Goal: Task Accomplishment & Management: Complete application form

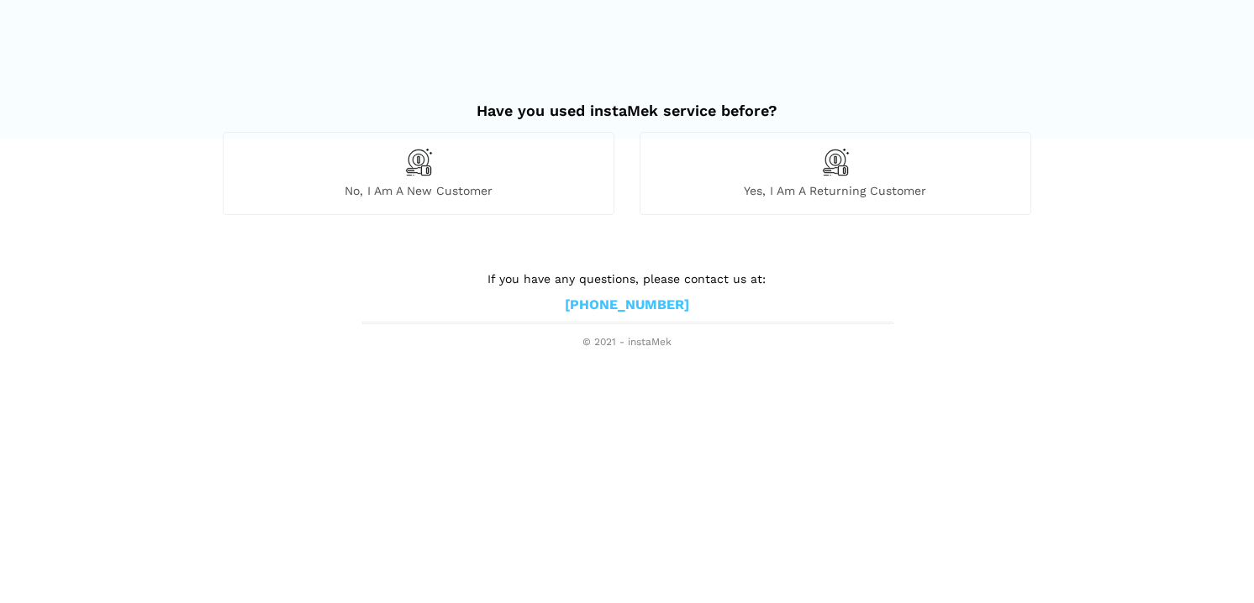
click at [553, 180] on div "No, I am a new customer" at bounding box center [419, 173] width 392 height 82
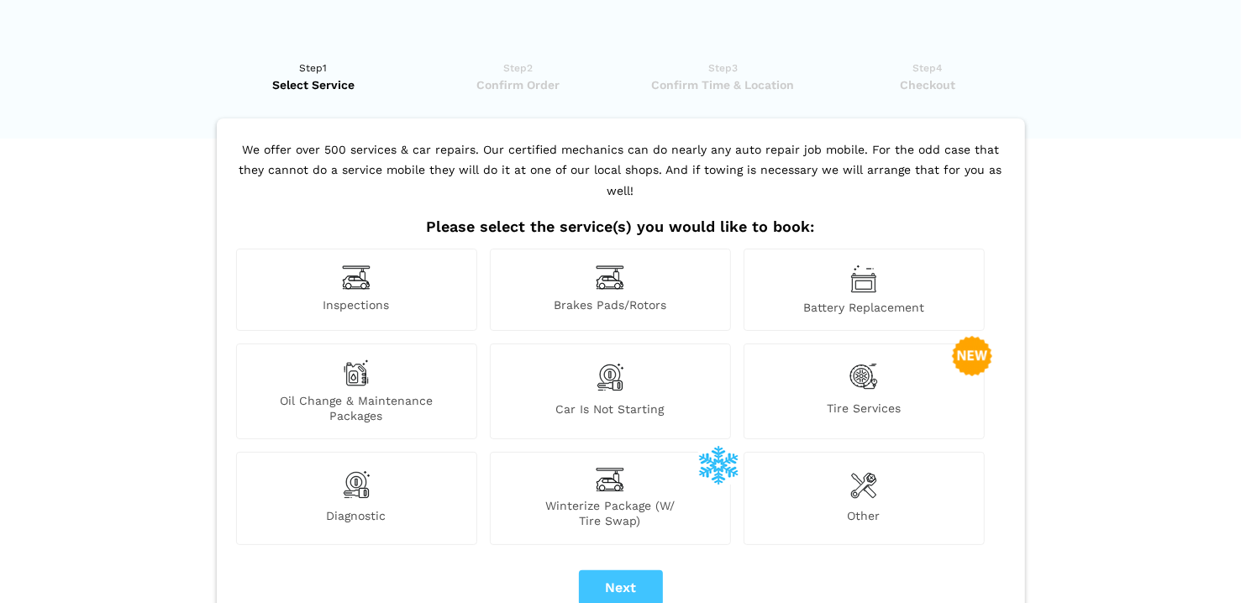
click at [397, 249] on div "Inspections" at bounding box center [356, 290] width 241 height 82
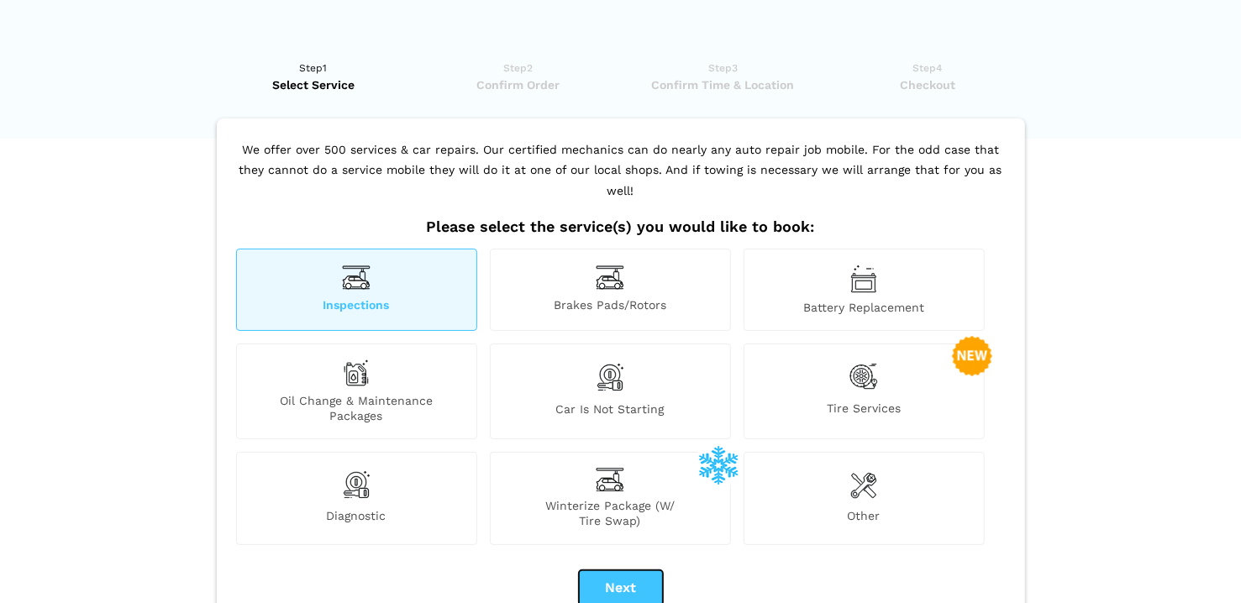
click at [613, 571] on button "Next" at bounding box center [621, 588] width 84 height 35
checkbox input "true"
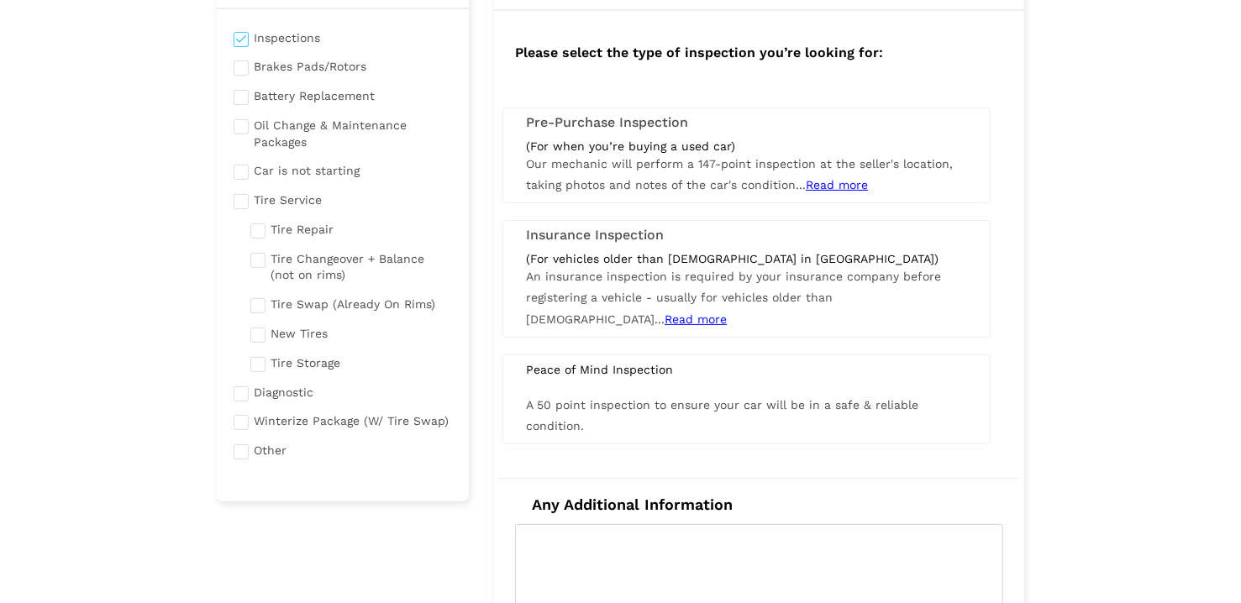
scroll to position [150, 0]
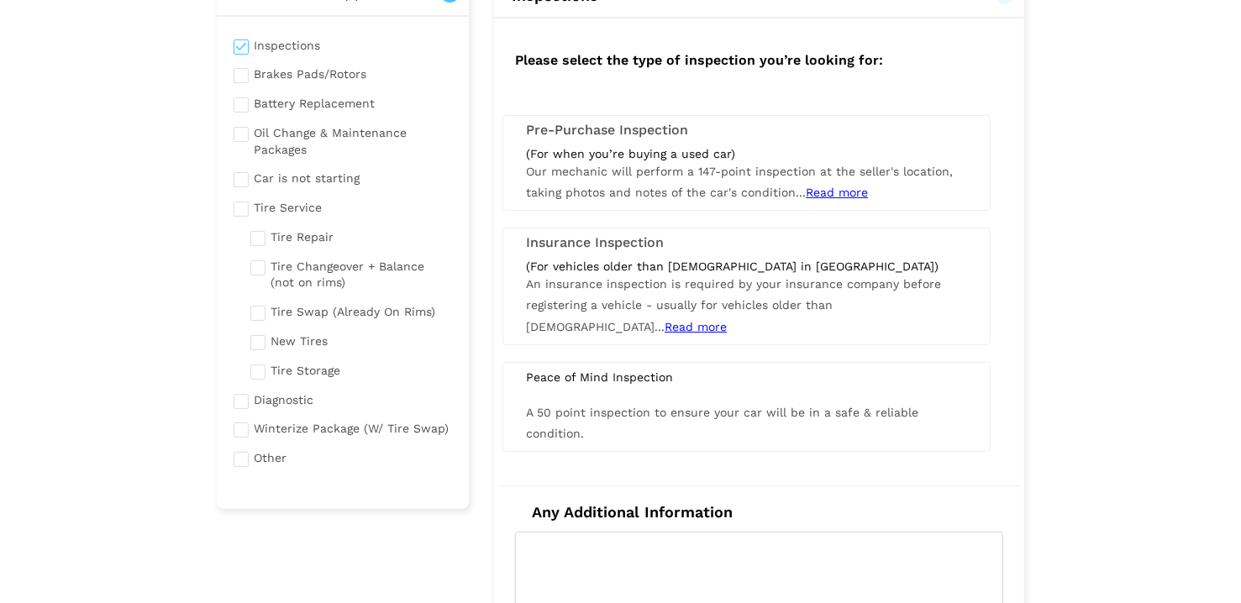
click at [825, 192] on span "Read more" at bounding box center [837, 192] width 62 height 13
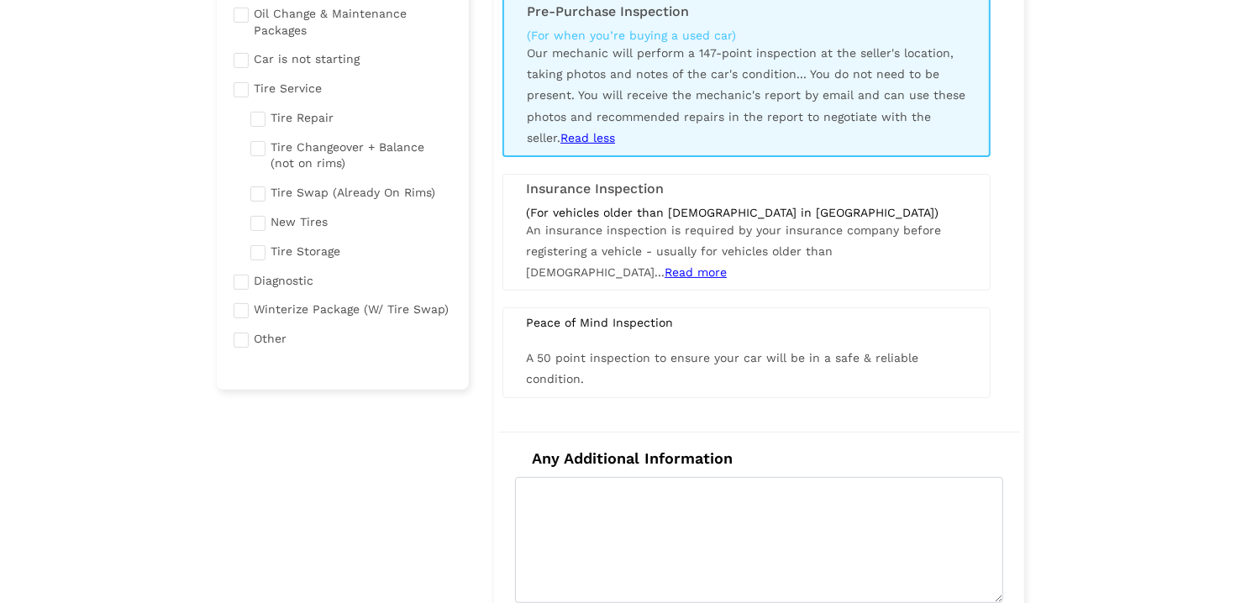
scroll to position [278, 0]
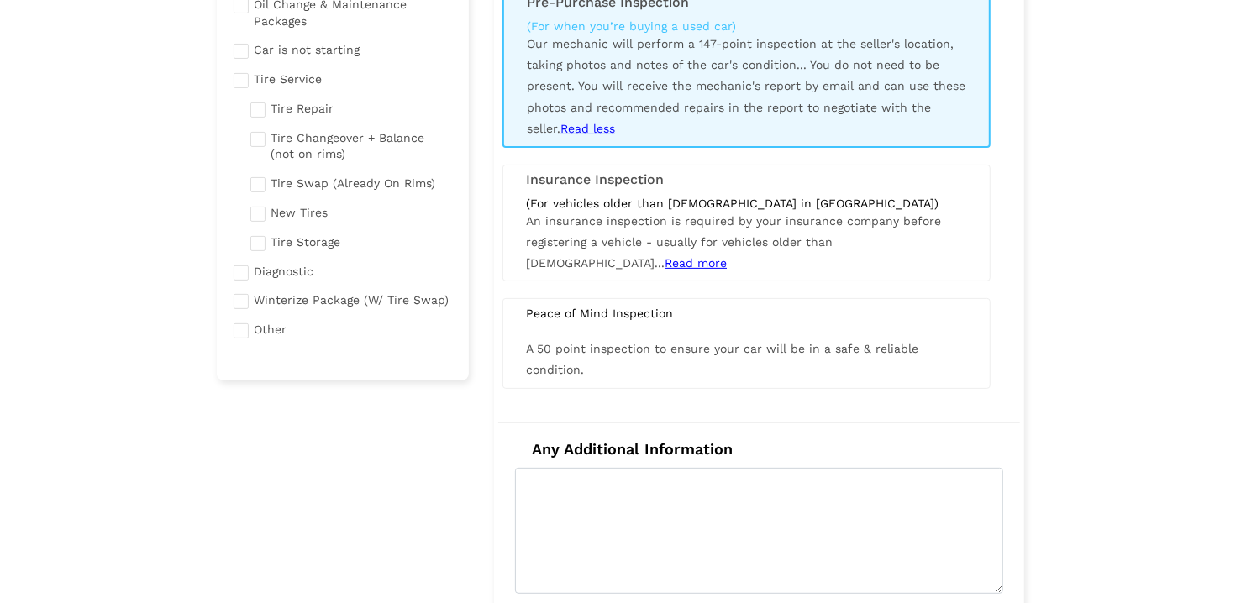
click at [547, 266] on div "(For vehicles older than [DEMOGRAPHIC_DATA] in [GEOGRAPHIC_DATA]) An insurance …" at bounding box center [746, 235] width 466 height 79
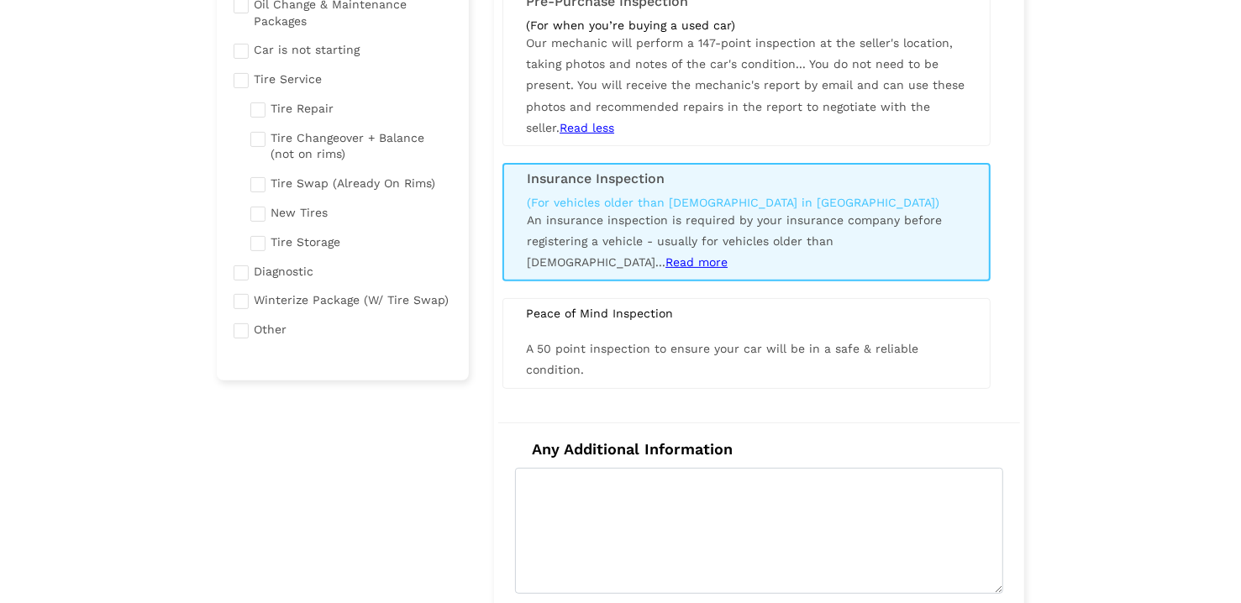
click at [665, 263] on span "Read more" at bounding box center [696, 261] width 62 height 13
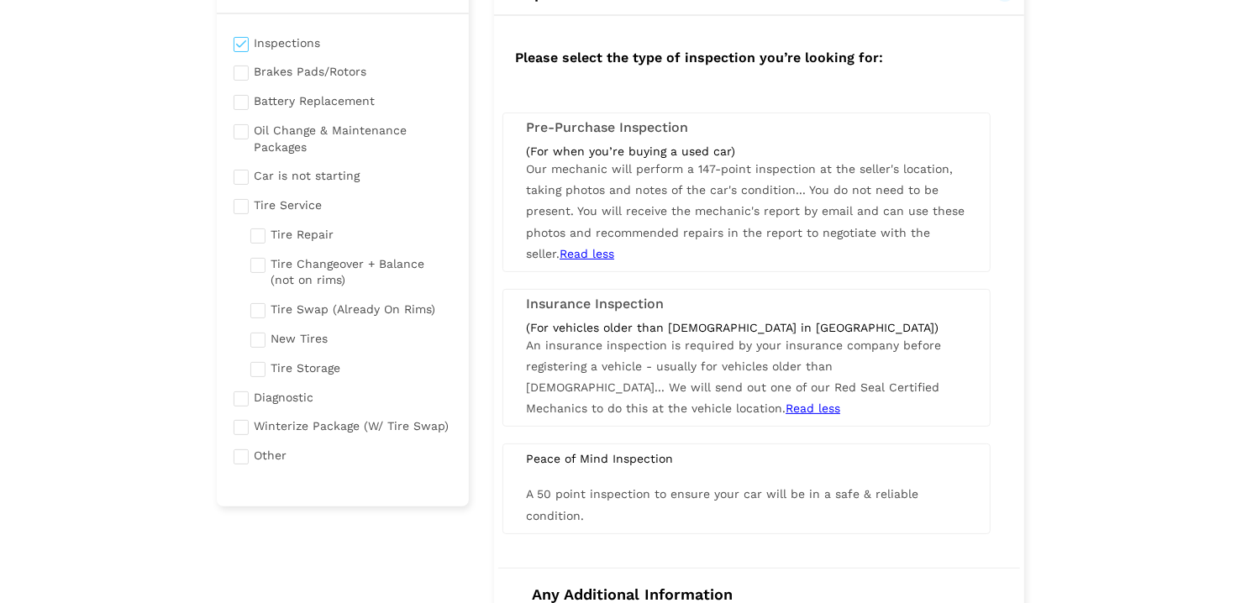
scroll to position [150, 0]
click at [713, 202] on div "(For when you’re buying a used car) Our mechanic will perform a 147-point inspe…" at bounding box center [746, 205] width 466 height 121
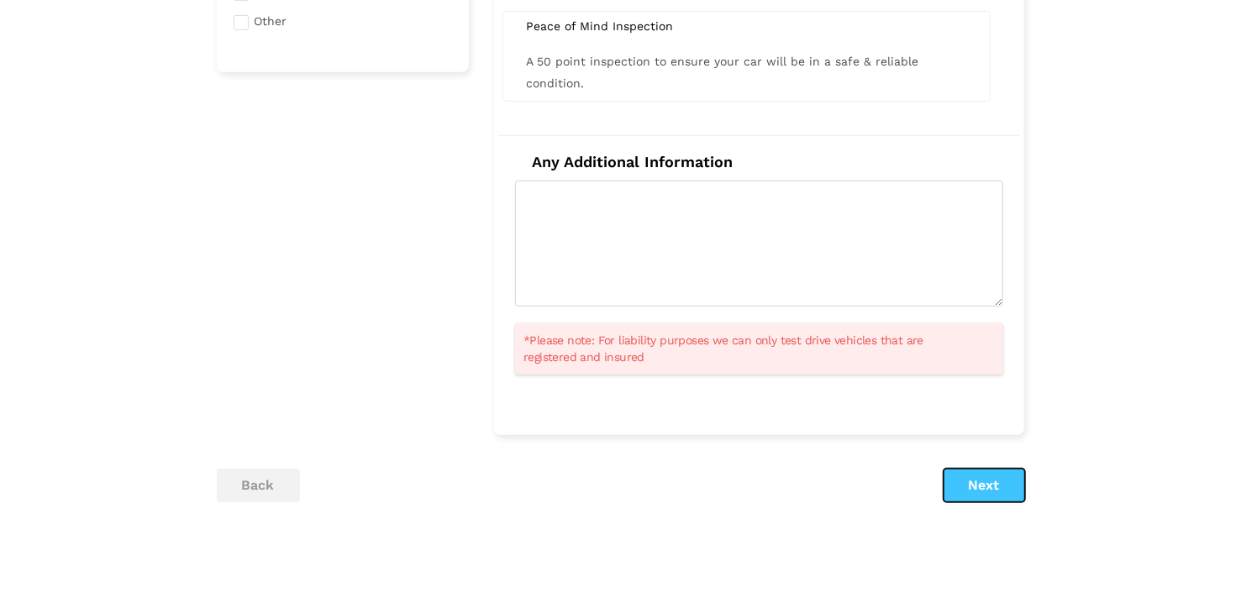
click at [975, 489] on button "Next" at bounding box center [985, 486] width 82 height 34
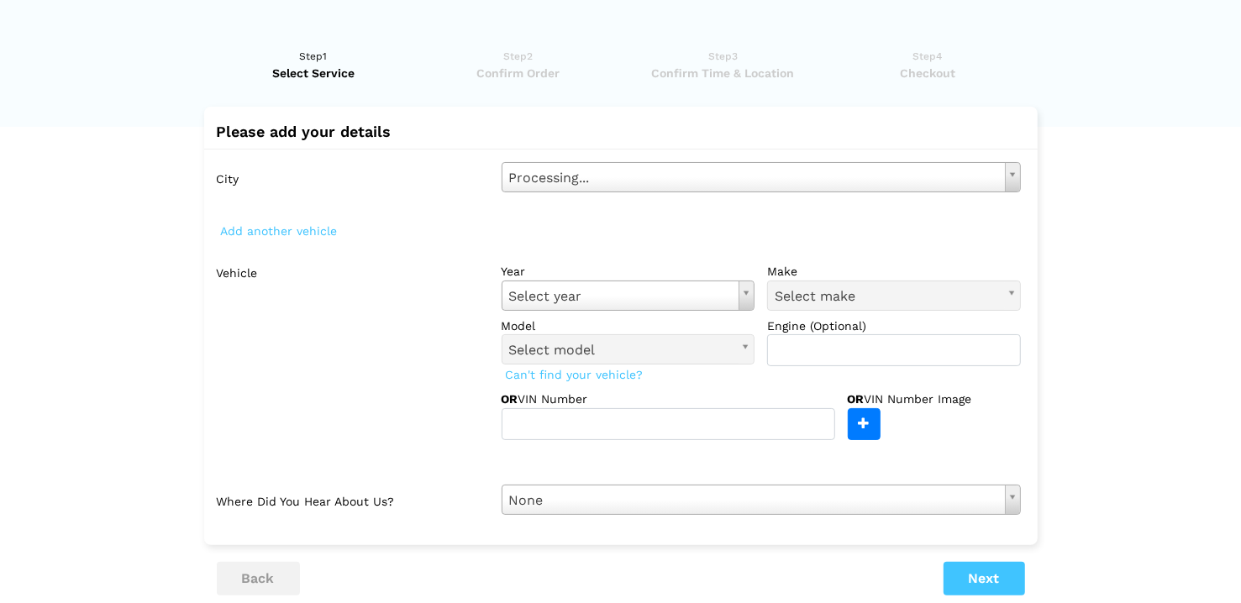
scroll to position [0, 0]
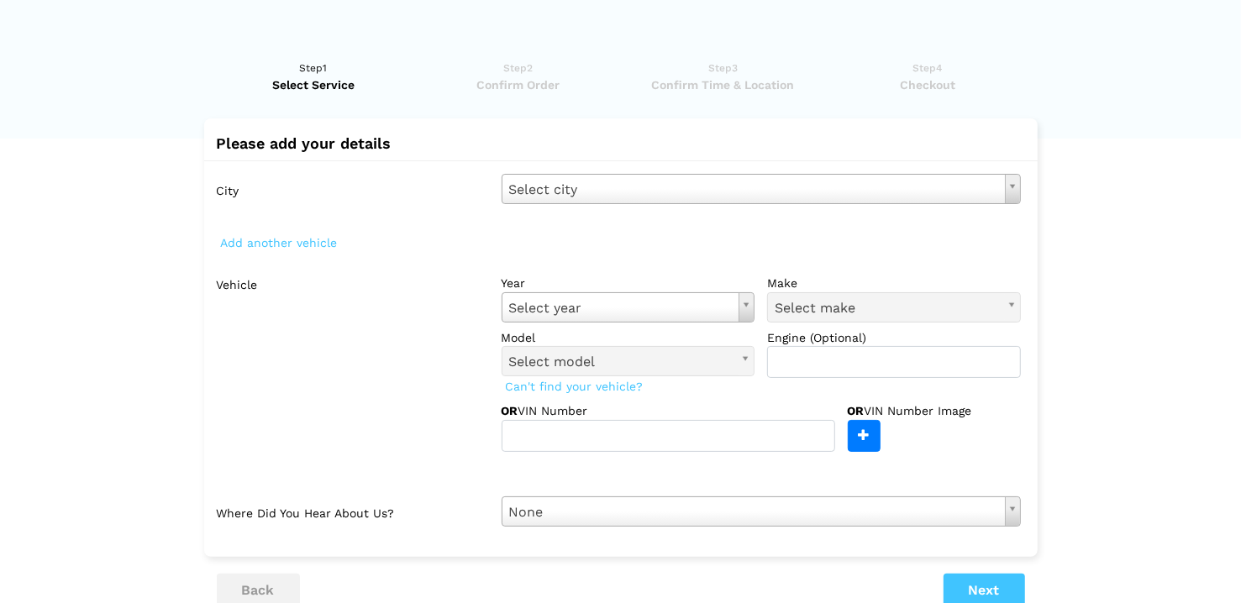
click at [653, 171] on div "City Select city Select city [GEOGRAPHIC_DATA] - [GEOGRAPHIC_DATA] [GEOGRAPHIC_…" at bounding box center [620, 350] width 833 height 380
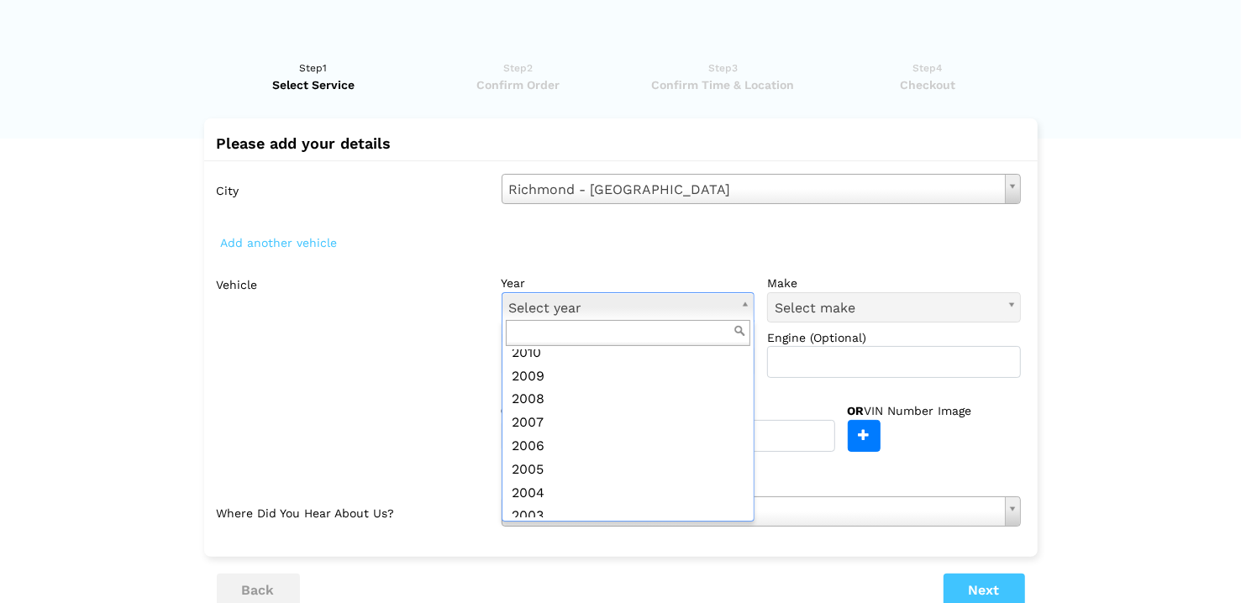
scroll to position [423, 0]
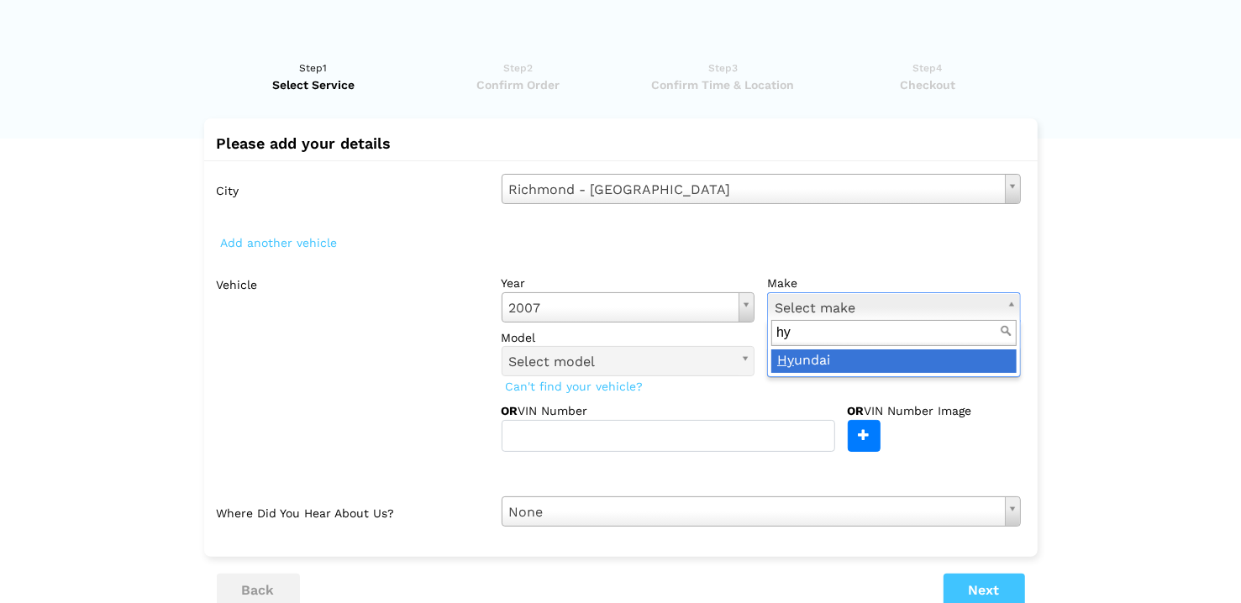
type input "hyu"
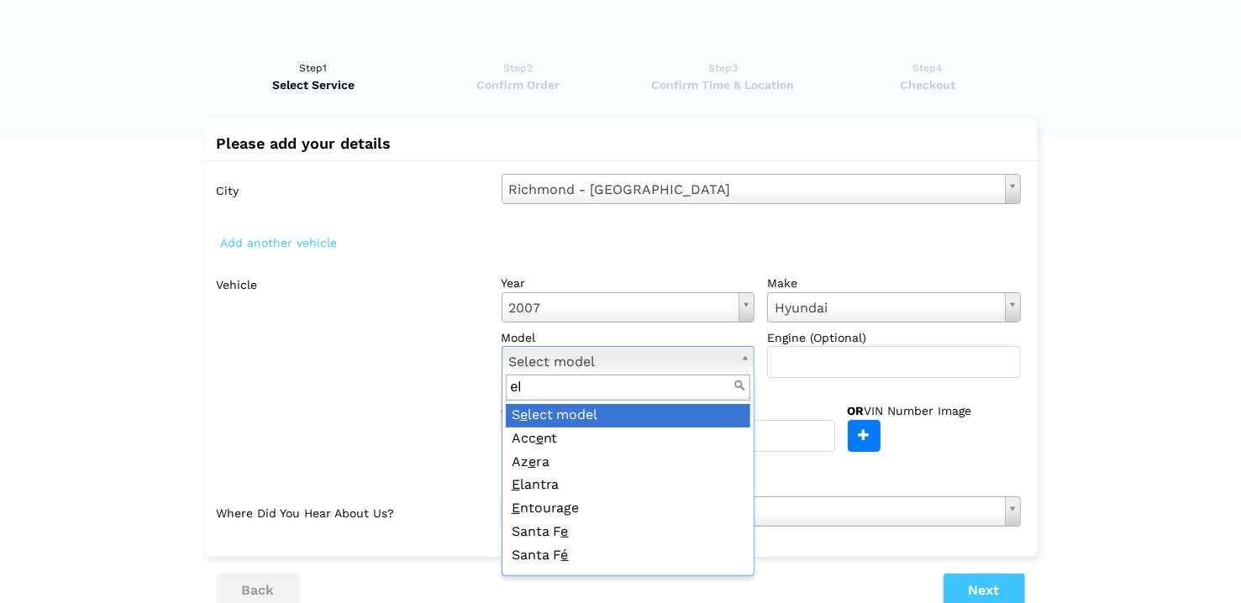
type input "ela"
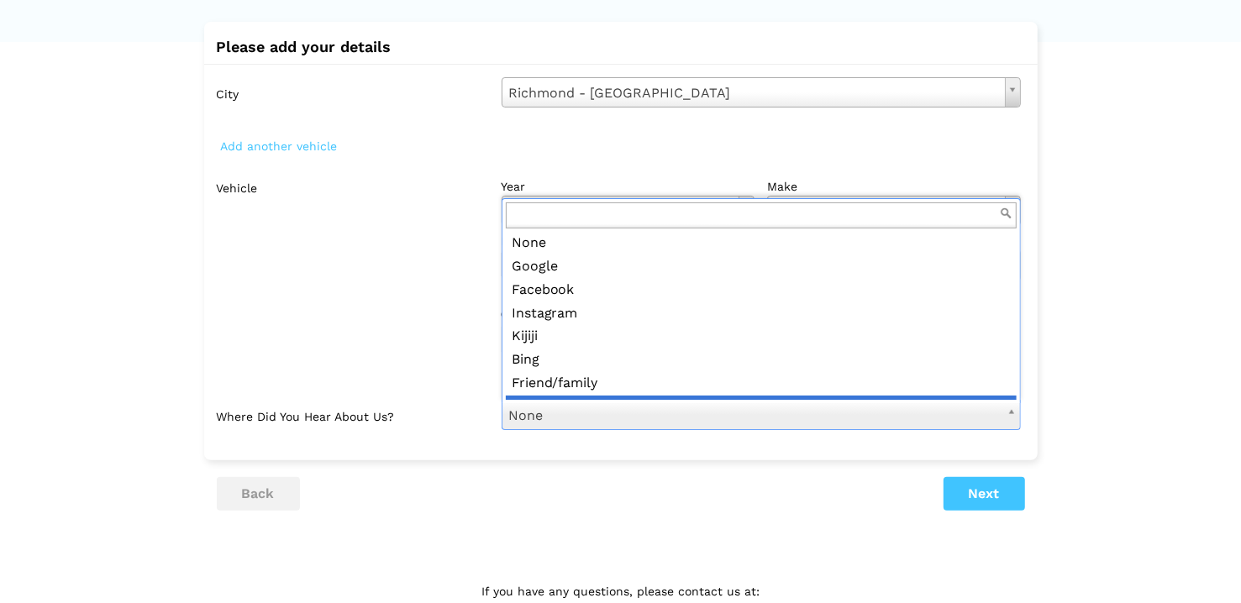
scroll to position [18, 0]
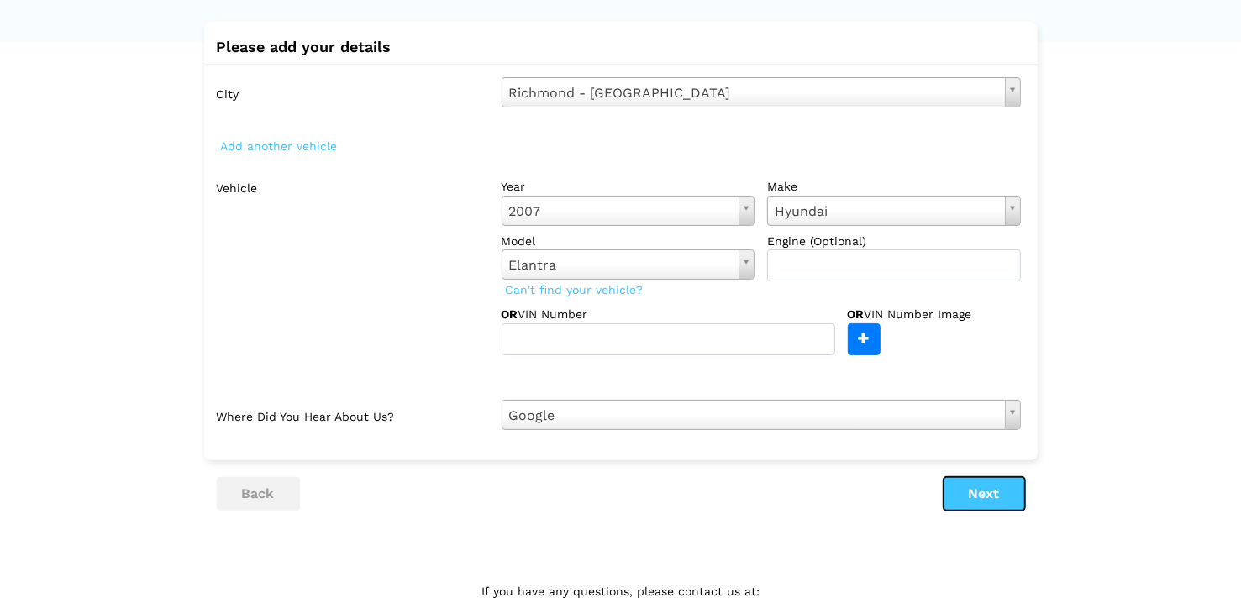
click at [979, 486] on button "Next" at bounding box center [985, 494] width 82 height 34
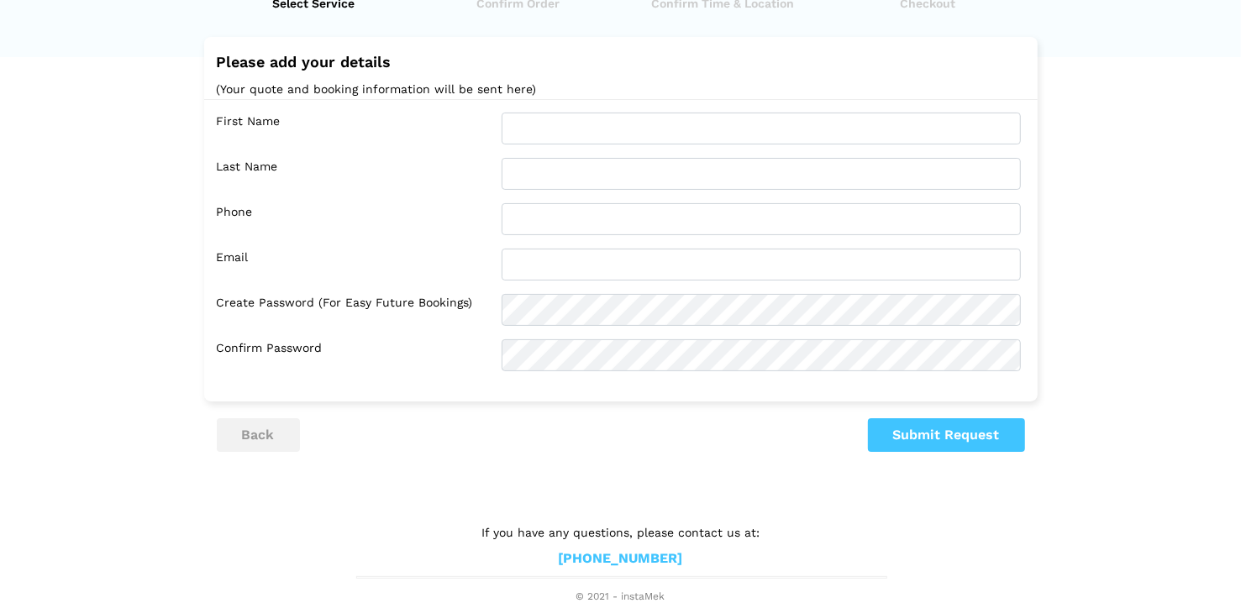
scroll to position [0, 0]
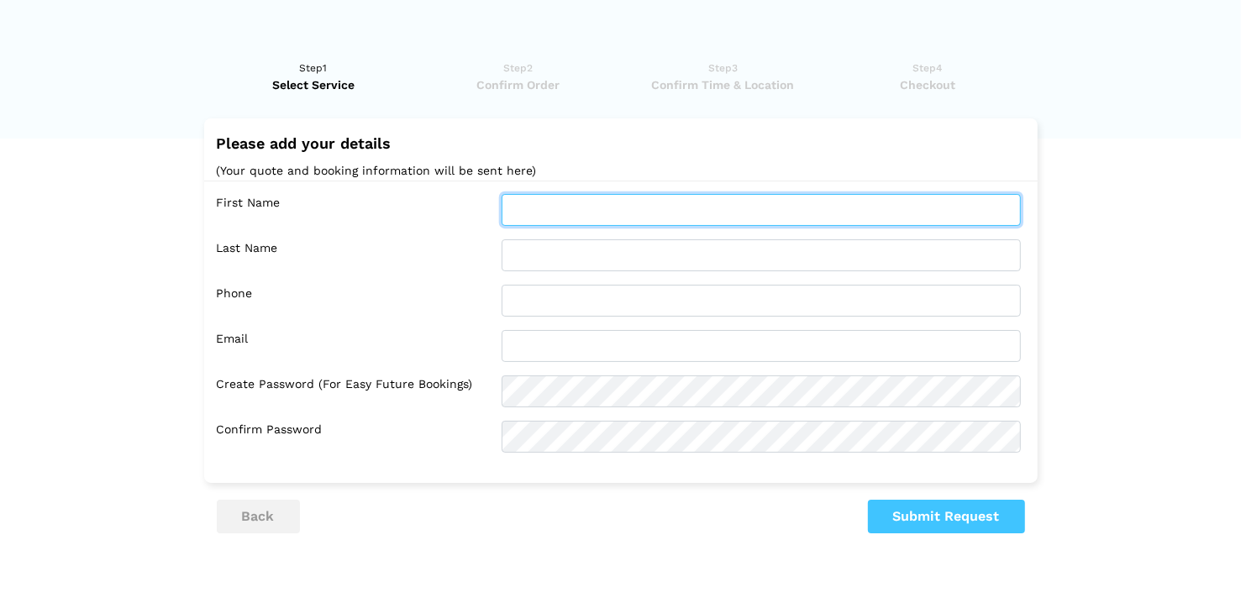
click at [590, 205] on input "text" at bounding box center [761, 210] width 519 height 32
type input "[PERSON_NAME]"
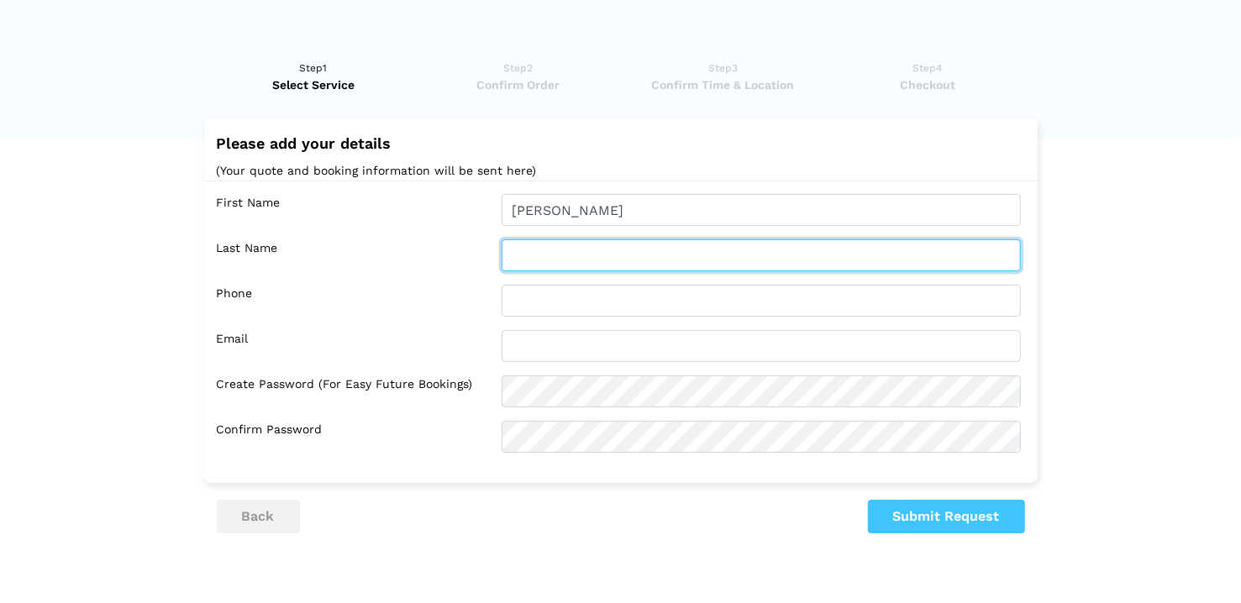
click at [564, 243] on input "text" at bounding box center [761, 255] width 519 height 32
type input "[PERSON_NAME]"
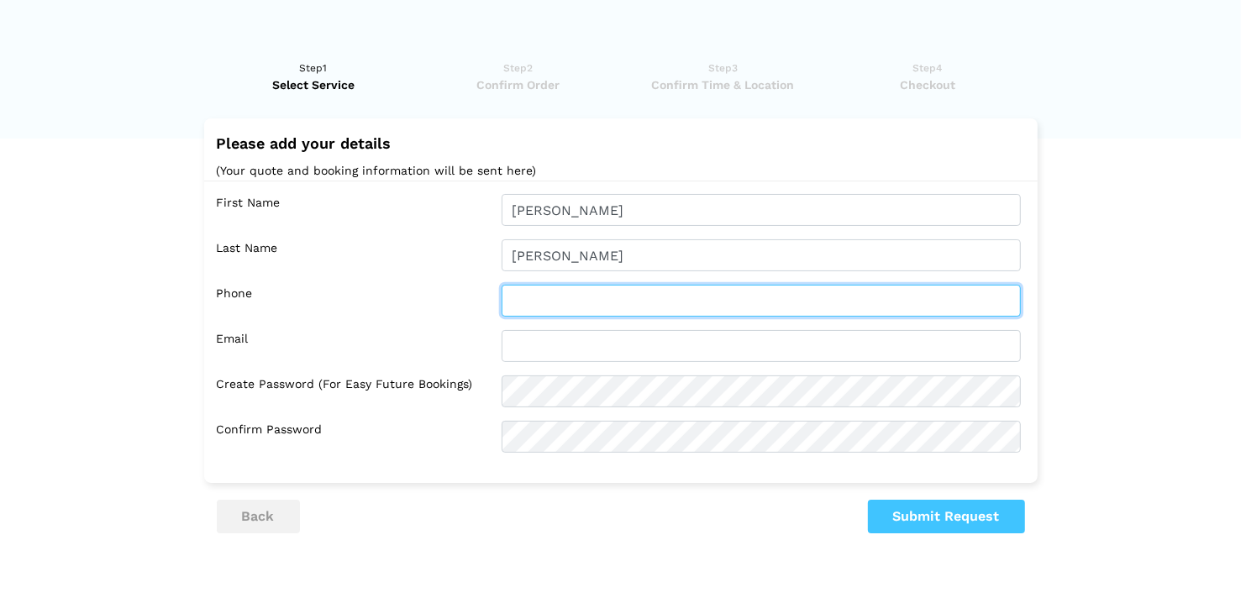
click at [531, 294] on input "text" at bounding box center [761, 301] width 519 height 32
type input "s"
type input "2368885241"
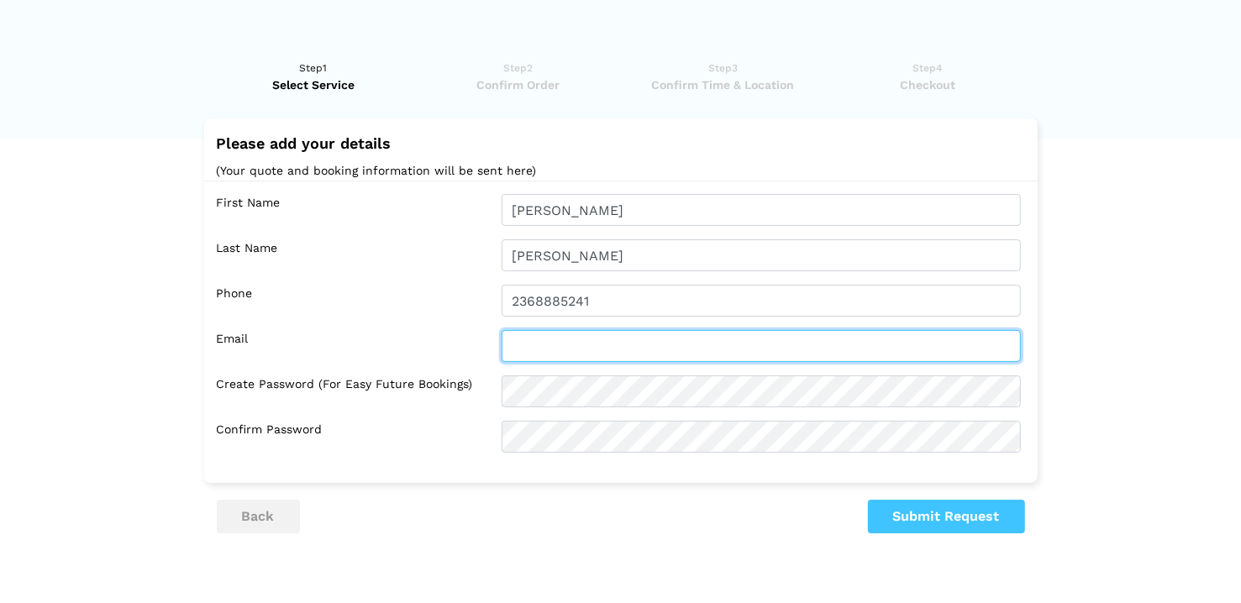
click at [551, 345] on input "text" at bounding box center [761, 346] width 519 height 32
type input "[EMAIL_ADDRESS][DOMAIN_NAME]"
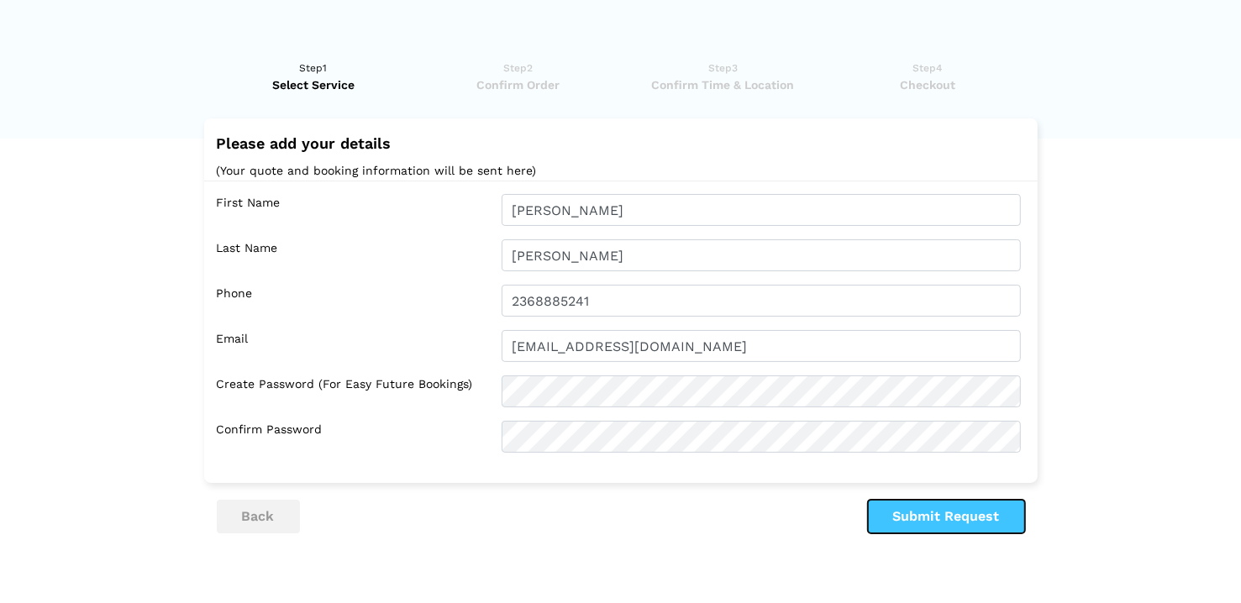
click at [912, 510] on button "Submit Request" at bounding box center [946, 517] width 157 height 34
